Goal: Task Accomplishment & Management: Manage account settings

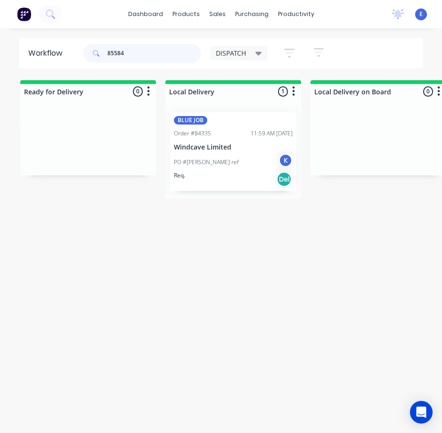
click at [139, 47] on input "85584" at bounding box center [153, 53] width 93 height 19
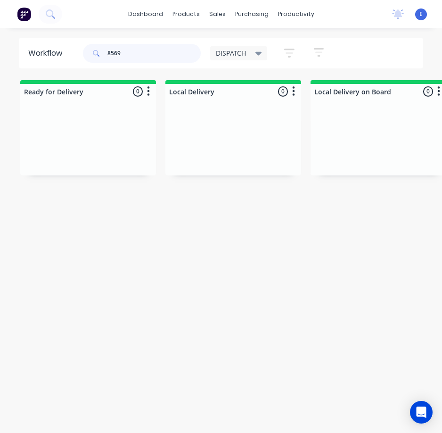
click at [114, 55] on input "8569" at bounding box center [153, 53] width 93 height 19
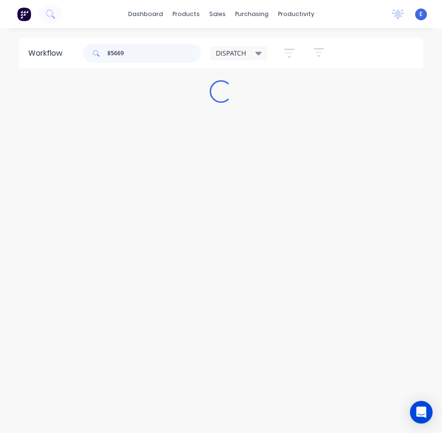
click at [146, 49] on input "85669" at bounding box center [153, 53] width 93 height 19
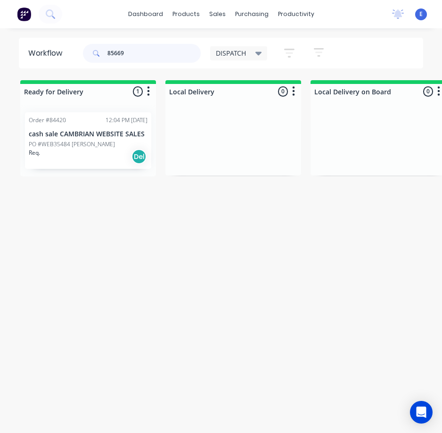
type input "85669"
click at [101, 155] on div "Req. Del" at bounding box center [88, 156] width 119 height 16
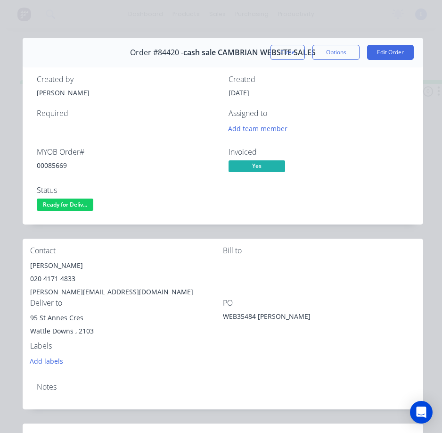
click at [52, 168] on div "00085669" at bounding box center [127, 165] width 181 height 10
click at [53, 168] on div "00085669" at bounding box center [127, 165] width 181 height 10
copy div "00085669"
click at [49, 261] on div "[PERSON_NAME]" at bounding box center [126, 265] width 193 height 13
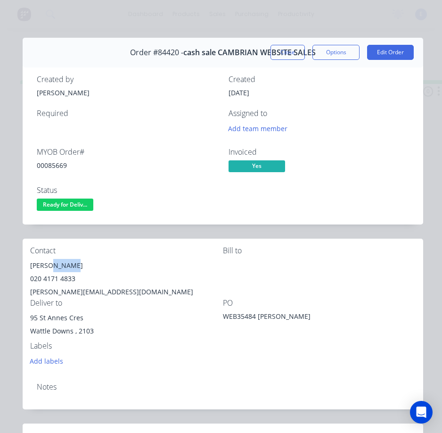
click at [49, 261] on div "[PERSON_NAME]" at bounding box center [126, 265] width 193 height 13
copy div "[PERSON_NAME]"
click at [46, 279] on div "020 4171 4833" at bounding box center [126, 278] width 193 height 13
click at [45, 279] on div "020 4171 4833" at bounding box center [126, 278] width 193 height 13
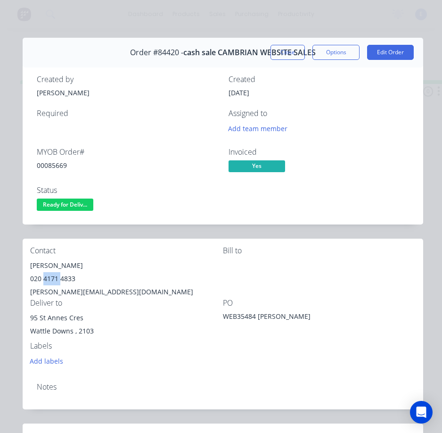
click at [45, 279] on div "020 4171 4833" at bounding box center [126, 278] width 193 height 13
click at [46, 279] on div "020 4171 4833" at bounding box center [126, 278] width 193 height 13
click at [45, 280] on div "020 4171 4833" at bounding box center [126, 278] width 193 height 13
click at [48, 273] on div "020 4171 4833" at bounding box center [126, 278] width 193 height 13
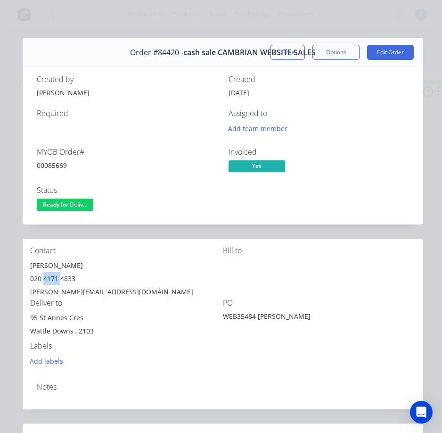
click at [48, 272] on div "020 4171 4833" at bounding box center [126, 278] width 193 height 13
click at [59, 290] on div "[PERSON_NAME][EMAIL_ADDRESS][DOMAIN_NAME]" at bounding box center [126, 291] width 193 height 13
click at [61, 290] on div "[PERSON_NAME][EMAIL_ADDRESS][DOMAIN_NAME]" at bounding box center [126, 291] width 193 height 13
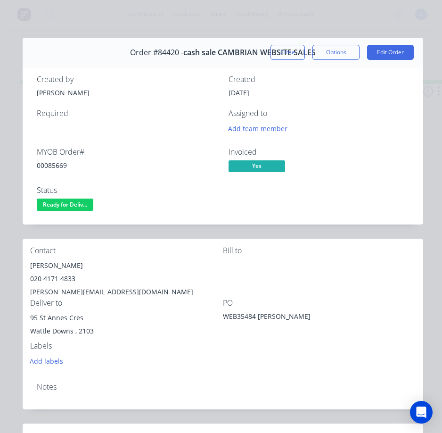
drag, startPoint x: 60, startPoint y: 290, endPoint x: 48, endPoint y: 286, distance: 13.0
click at [48, 286] on div "[PERSON_NAME][EMAIL_ADDRESS][DOMAIN_NAME]" at bounding box center [126, 291] width 193 height 13
click at [50, 290] on div "[PERSON_NAME][EMAIL_ADDRESS][DOMAIN_NAME]" at bounding box center [126, 291] width 193 height 13
click at [51, 291] on div "[PERSON_NAME][EMAIL_ADDRESS][DOMAIN_NAME]" at bounding box center [126, 291] width 193 height 13
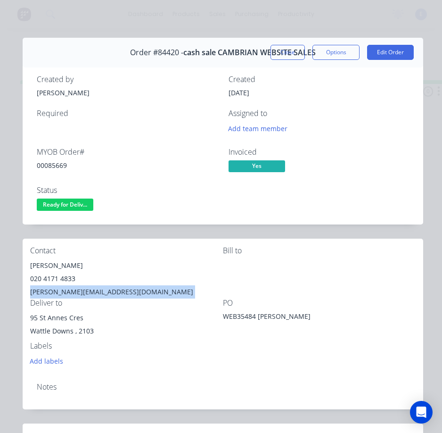
click at [51, 291] on div "[PERSON_NAME][EMAIL_ADDRESS][DOMAIN_NAME]" at bounding box center [126, 291] width 193 height 13
copy div "[PERSON_NAME][EMAIL_ADDRESS][DOMAIN_NAME]"
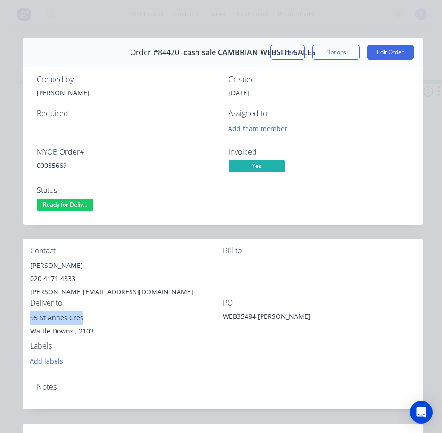
drag, startPoint x: 83, startPoint y: 316, endPoint x: 46, endPoint y: 312, distance: 37.0
click at [35, 312] on div "95 St Annes Cres" at bounding box center [126, 317] width 193 height 13
drag, startPoint x: 48, startPoint y: 313, endPoint x: 89, endPoint y: 325, distance: 42.7
click at [95, 330] on div "Wattle Downs , 2103" at bounding box center [126, 330] width 193 height 13
drag, startPoint x: 82, startPoint y: 317, endPoint x: 24, endPoint y: 316, distance: 58.9
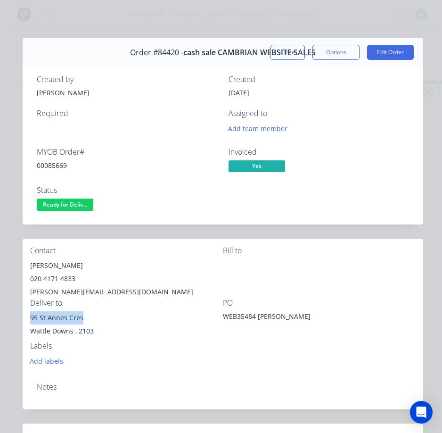
click at [24, 316] on div "Contact [PERSON_NAME] [PHONE_NUMBER] [PERSON_NAME][EMAIL_ADDRESS][DOMAIN_NAME] …" at bounding box center [223, 306] width 401 height 136
copy div "95 St Annes Cres"
click at [122, 168] on div "00085669" at bounding box center [127, 165] width 181 height 10
drag, startPoint x: 84, startPoint y: 204, endPoint x: 90, endPoint y: 212, distance: 9.8
click at [85, 205] on span "Ready for Deliv..." at bounding box center [65, 204] width 57 height 12
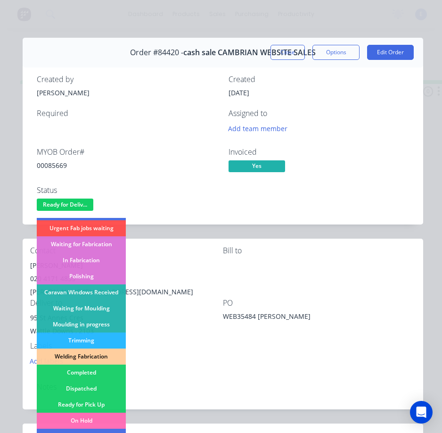
scroll to position [94, 0]
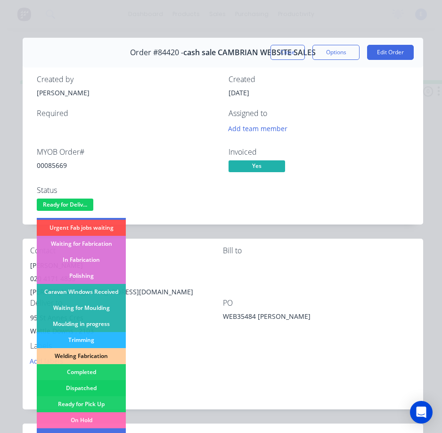
click at [115, 391] on div "Dispatched" at bounding box center [81, 388] width 89 height 16
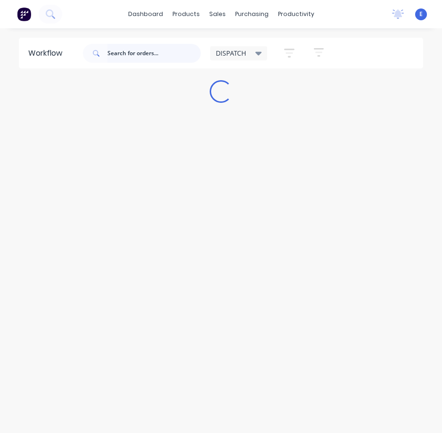
click at [130, 51] on input "text" at bounding box center [153, 53] width 93 height 19
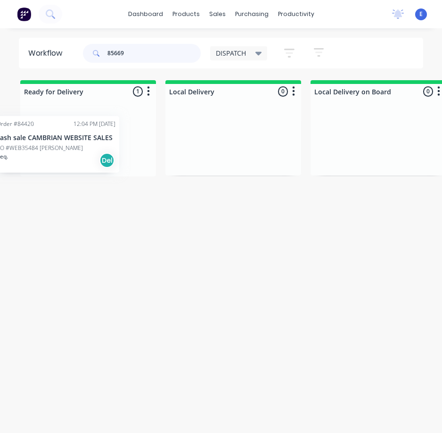
drag, startPoint x: 74, startPoint y: 155, endPoint x: 44, endPoint y: 159, distance: 30.0
click at [44, 159] on div "Order #84420 12:04 PM 05/09/25 cash sale CAMBRIAN WEBSITE SALES PO #WEB35484 Is…" at bounding box center [88, 141] width 136 height 72
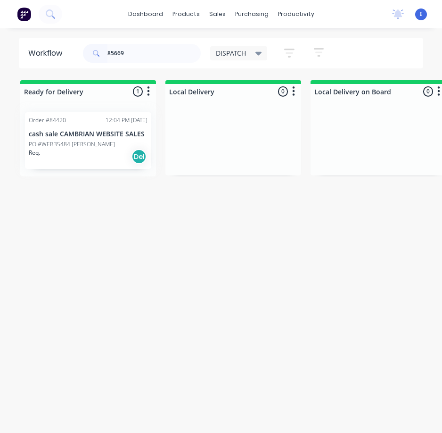
click at [78, 163] on div "Order #84420 12:04 PM 05/09/25 cash sale CAMBRIAN WEBSITE SALES PO #WEB35484 Is…" at bounding box center [88, 141] width 136 height 72
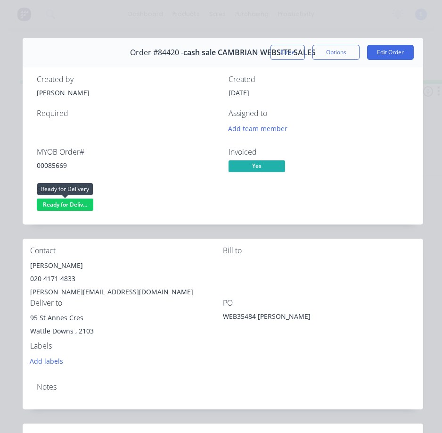
drag, startPoint x: 85, startPoint y: 203, endPoint x: 88, endPoint y: 213, distance: 10.9
click at [85, 205] on span "Ready for Deliv..." at bounding box center [65, 204] width 57 height 12
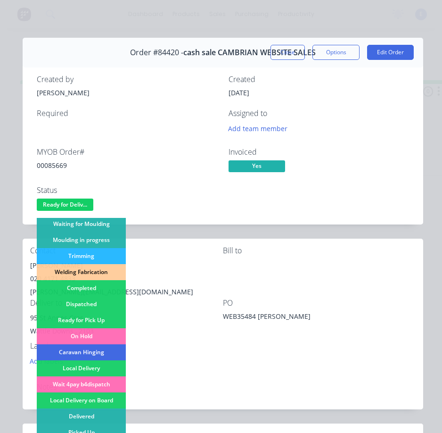
scroll to position [184, 0]
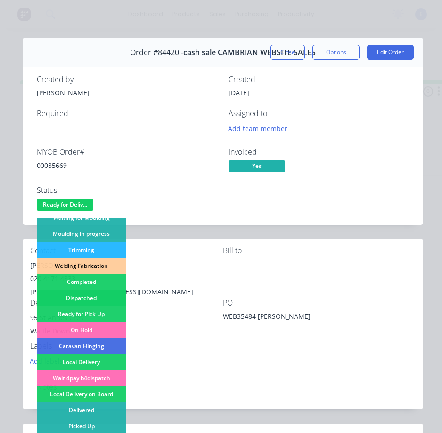
click at [104, 296] on div "Dispatched" at bounding box center [81, 298] width 89 height 16
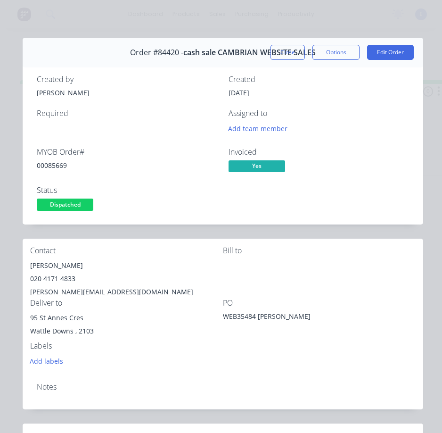
click at [278, 51] on button "Close" at bounding box center [288, 52] width 34 height 15
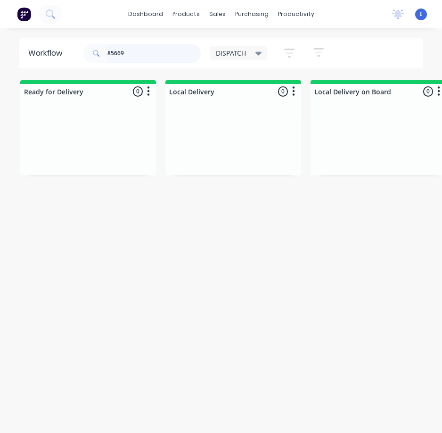
click at [156, 53] on input "85669" at bounding box center [153, 53] width 93 height 19
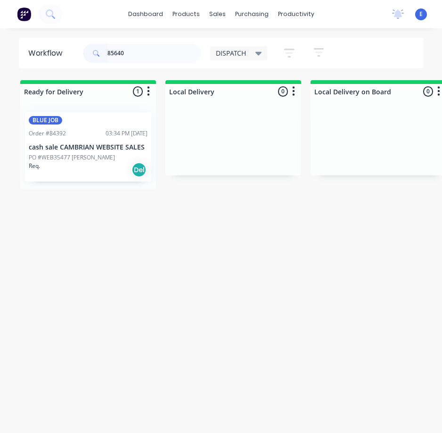
click at [56, 177] on div "Req. Del" at bounding box center [88, 170] width 119 height 16
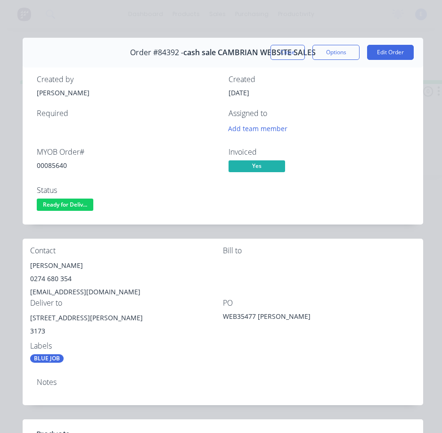
click at [48, 164] on div "00085640" at bounding box center [127, 165] width 181 height 10
copy div "00085640"
click at [47, 263] on div "Jesse Kruithoed" at bounding box center [126, 265] width 193 height 13
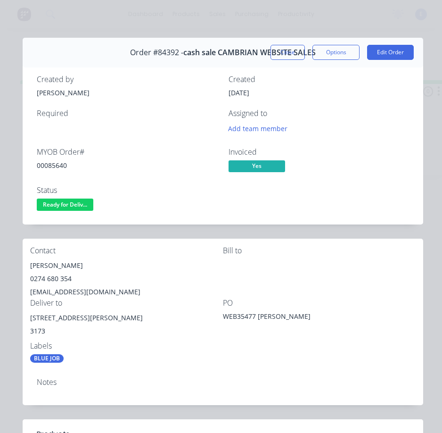
click at [47, 263] on div "Jesse Kruithoed" at bounding box center [126, 265] width 193 height 13
copy div "Jesse Kruithoed"
click at [59, 279] on div "0274 680 354" at bounding box center [126, 278] width 193 height 13
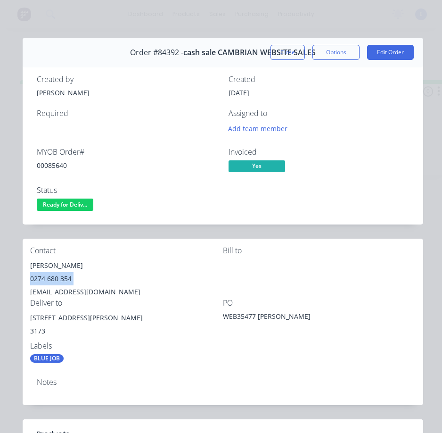
click at [59, 279] on div "0274 680 354" at bounding box center [126, 278] width 193 height 13
copy div "0274 680 354"
click at [70, 291] on div "admin@kiwitrim.co.nz" at bounding box center [126, 291] width 193 height 13
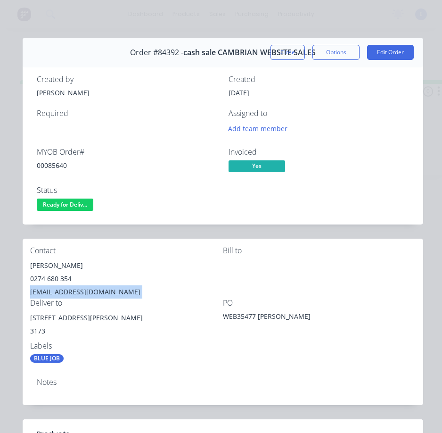
copy div "admin@kiwitrim.co.nz"
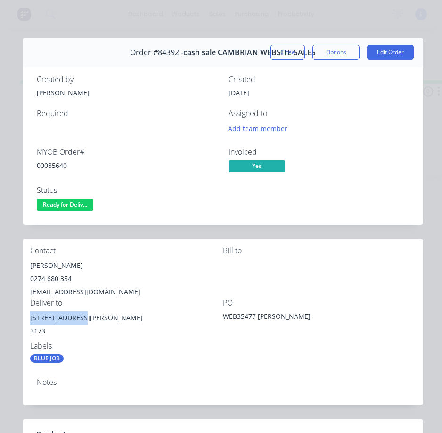
drag, startPoint x: 81, startPoint y: 317, endPoint x: 23, endPoint y: 315, distance: 58.5
click at [23, 315] on div "Contact Jesse Kruithoed 0274 680 354 admin@kiwitrim.co.nz Bill to Deliver to 81…" at bounding box center [223, 304] width 401 height 132
copy div "81 Keenan Road"
click at [166, 306] on div "Deliver to" at bounding box center [126, 302] width 193 height 9
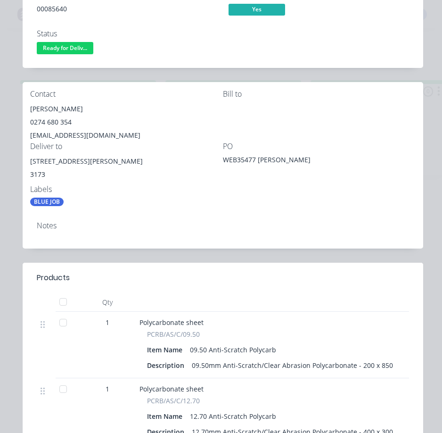
scroll to position [0, 0]
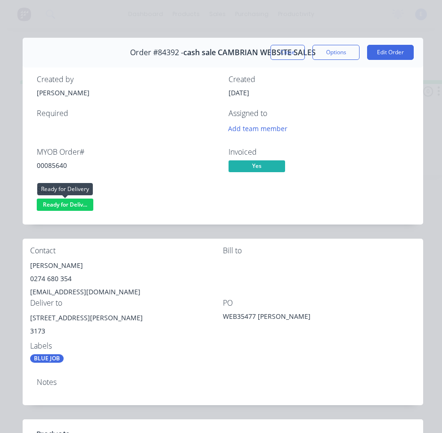
click at [73, 203] on span "Ready for Deliv..." at bounding box center [65, 204] width 57 height 12
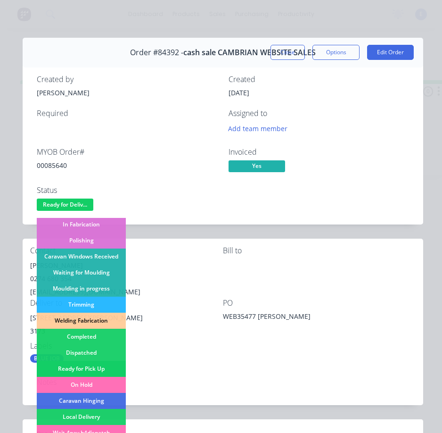
scroll to position [141, 0]
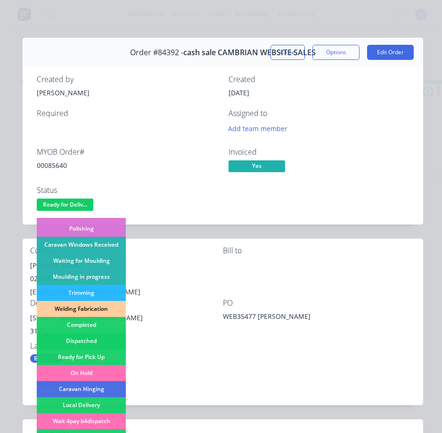
click at [108, 337] on div "Dispatched" at bounding box center [81, 341] width 89 height 16
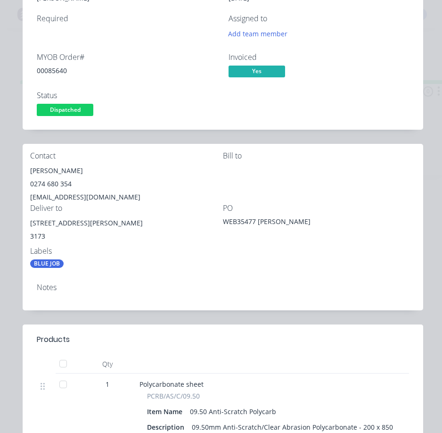
scroll to position [0, 0]
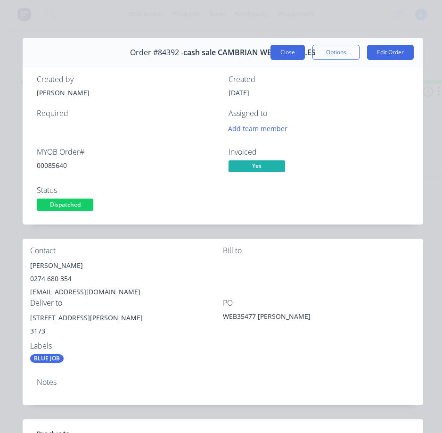
click at [287, 48] on button "Close" at bounding box center [288, 52] width 34 height 15
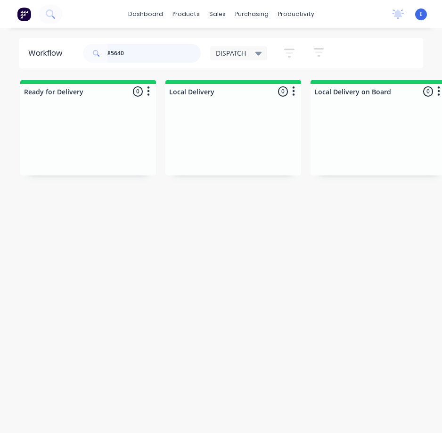
click at [139, 47] on input "85640" at bounding box center [153, 53] width 93 height 19
click at [96, 156] on div "Req. Del" at bounding box center [88, 156] width 119 height 16
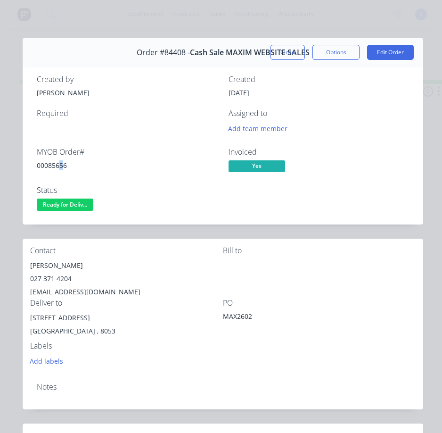
click at [62, 164] on div "00085656" at bounding box center [127, 165] width 181 height 10
click at [63, 164] on div "00085656" at bounding box center [127, 165] width 181 height 10
click at [59, 165] on div "00085656" at bounding box center [127, 165] width 181 height 10
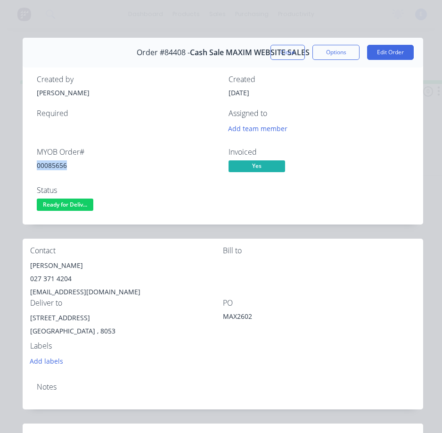
click at [59, 165] on div "00085656" at bounding box center [127, 165] width 181 height 10
copy div "00085656"
click at [55, 263] on div "Steven Beale" at bounding box center [126, 265] width 193 height 13
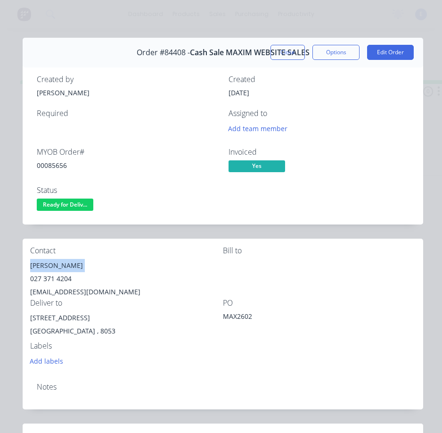
copy div "Steven Beale"
click at [49, 278] on div "027 371 4204" at bounding box center [126, 278] width 193 height 13
copy div "027 371 4204"
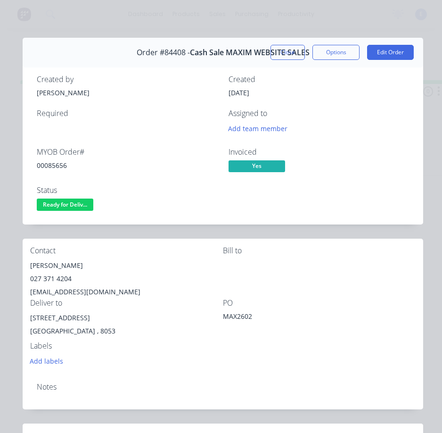
click at [78, 292] on div "stevo@windowslive.com" at bounding box center [126, 291] width 193 height 13
copy div "stevo@windowslive.com"
drag, startPoint x: 74, startPoint y: 316, endPoint x: 29, endPoint y: 314, distance: 45.8
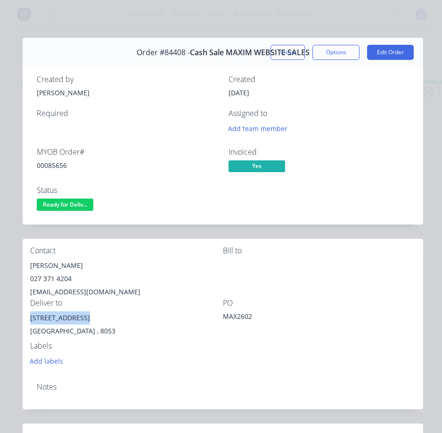
click at [29, 314] on div "Contact Steven Beale 027 371 4204 stevo@windowslive.com Bill to Deliver to 35 T…" at bounding box center [223, 306] width 401 height 136
copy div "35 Tivoli Place"
click at [137, 339] on div "35 Tivoli Place Bishopdale Christchurch , 8053" at bounding box center [126, 326] width 193 height 30
click at [75, 202] on span "Ready for Deliv..." at bounding box center [65, 204] width 57 height 12
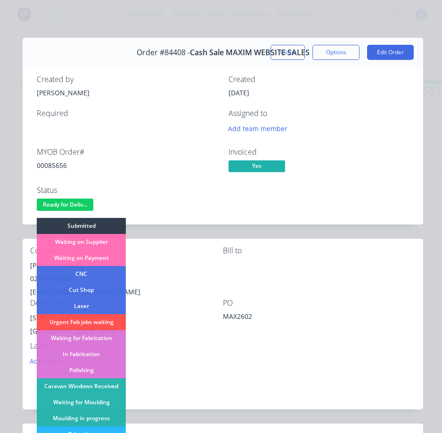
click at [332, 245] on div "Contact Steven Beale 027 371 4204 stevo@windowslive.com Bill to Deliver to 35 T…" at bounding box center [223, 306] width 401 height 136
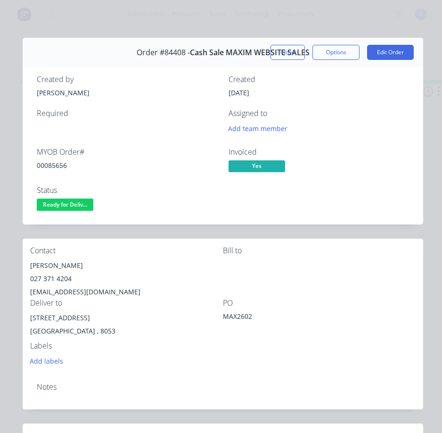
click at [80, 204] on span "Ready for Deliv..." at bounding box center [65, 204] width 57 height 12
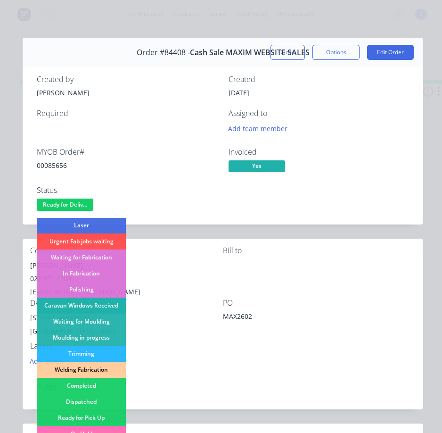
scroll to position [141, 0]
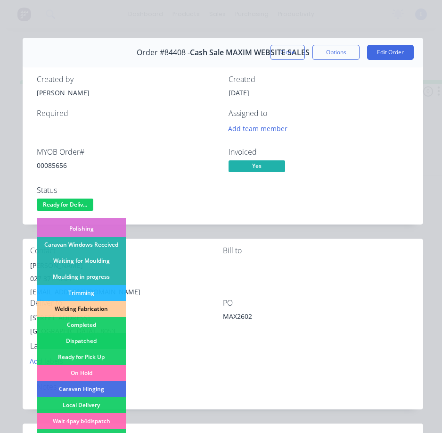
click at [98, 337] on div "Dispatched" at bounding box center [81, 341] width 89 height 16
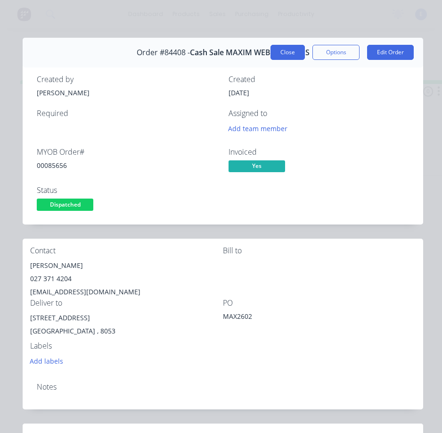
click at [279, 51] on button "Close" at bounding box center [288, 52] width 34 height 15
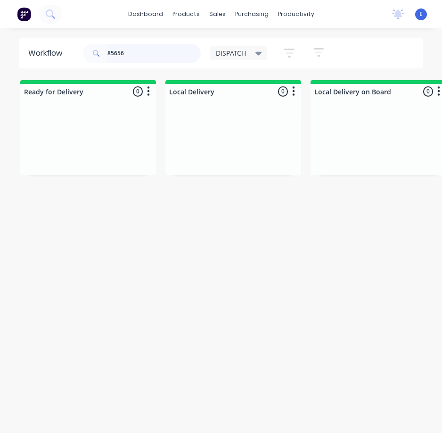
click at [138, 57] on input "85656" at bounding box center [153, 53] width 93 height 19
click at [140, 58] on input "85656" at bounding box center [153, 53] width 93 height 19
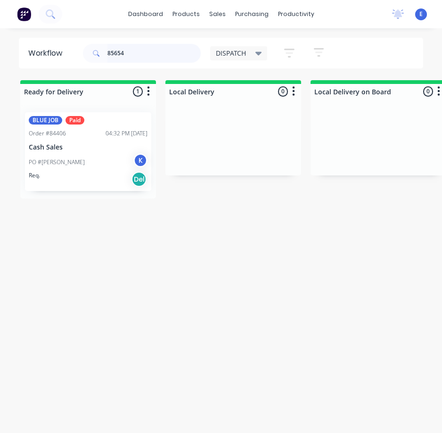
type input "85654"
click at [75, 188] on div "BLUE JOB Paid Order #84406 04:32 PM 04/09/25 Cash Sales PO #Michael Hayman K Re…" at bounding box center [88, 151] width 126 height 79
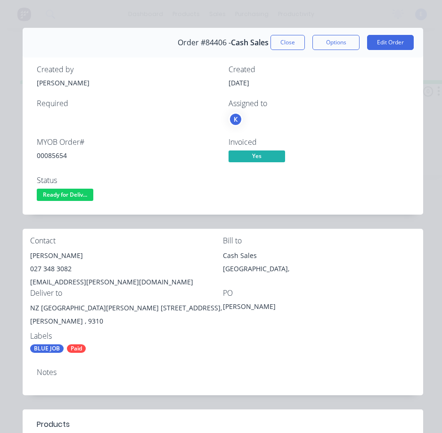
scroll to position [0, 0]
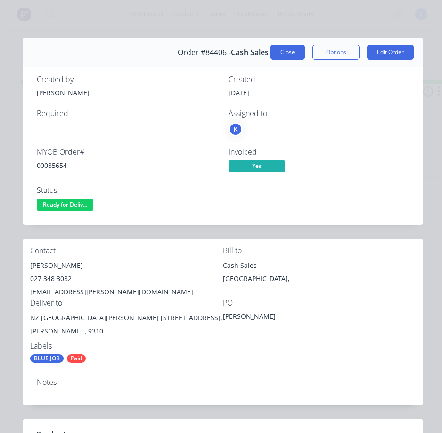
click at [271, 55] on button "Close" at bounding box center [288, 52] width 34 height 15
